Goal: Check status

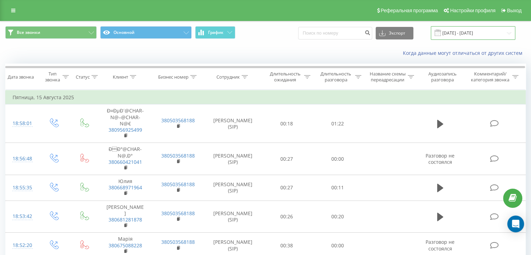
click at [474, 36] on input "15.08.2025 - 15.08.2025" at bounding box center [473, 33] width 84 height 14
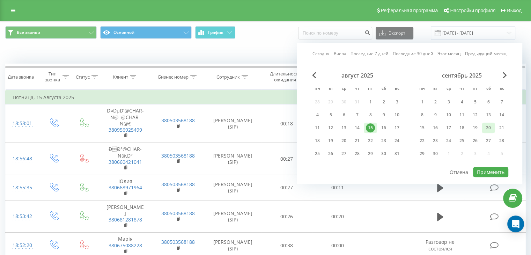
click at [488, 124] on div "20" at bounding box center [488, 127] width 9 height 9
click at [499, 171] on button "Применить" at bounding box center [490, 172] width 35 height 10
type input "[DATE] - [DATE]"
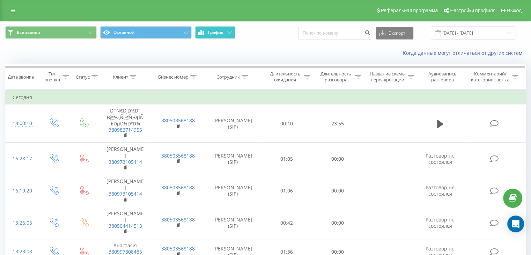
click at [225, 34] on button "График" at bounding box center [215, 32] width 40 height 13
